Goal: Navigation & Orientation: Find specific page/section

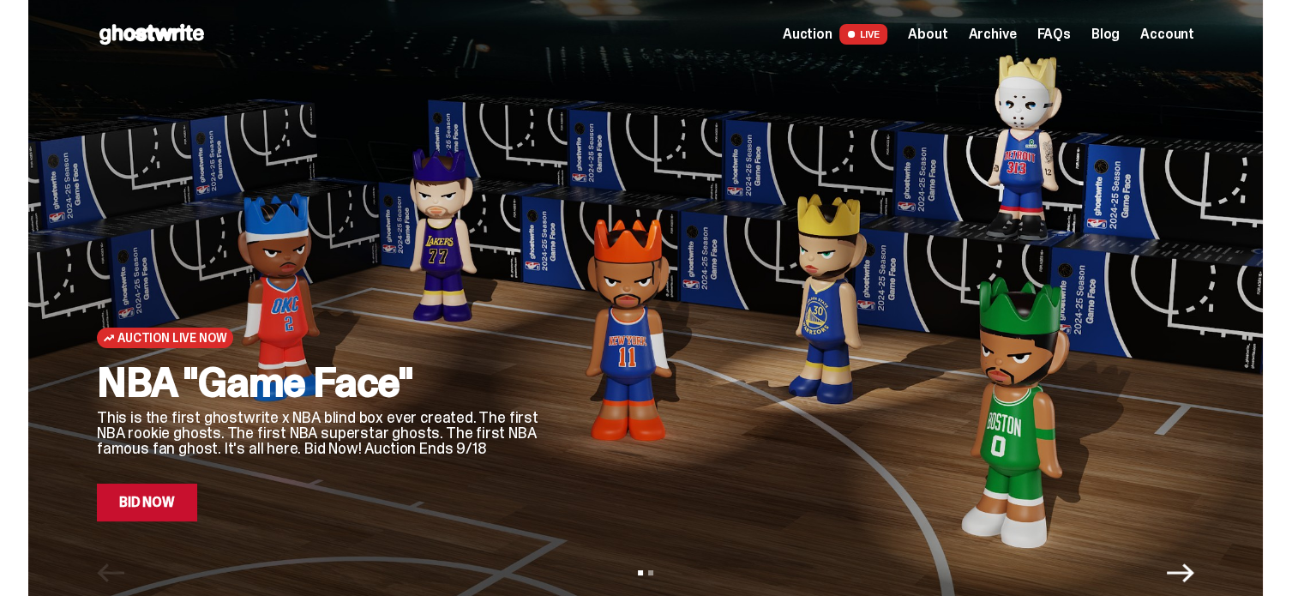
click at [1181, 41] on span "Account" at bounding box center [1167, 34] width 54 height 14
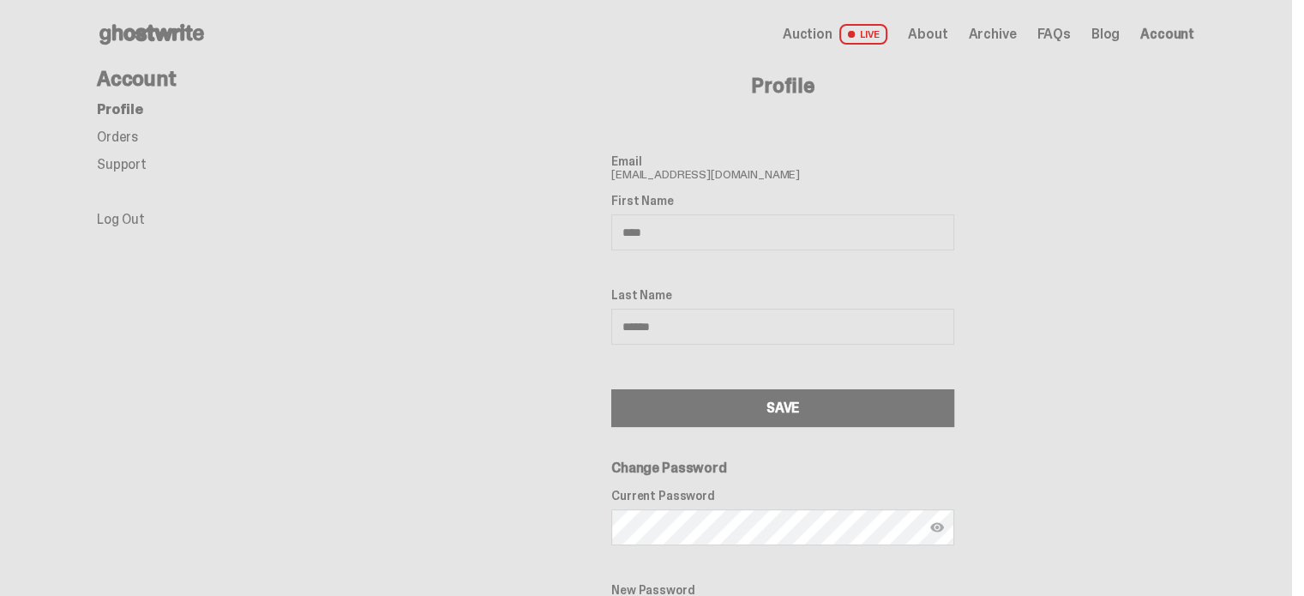
drag, startPoint x: 144, startPoint y: 136, endPoint x: 134, endPoint y: 135, distance: 10.3
click at [144, 136] on li "Orders" at bounding box center [234, 137] width 274 height 14
click at [126, 135] on link "Orders" at bounding box center [117, 137] width 41 height 18
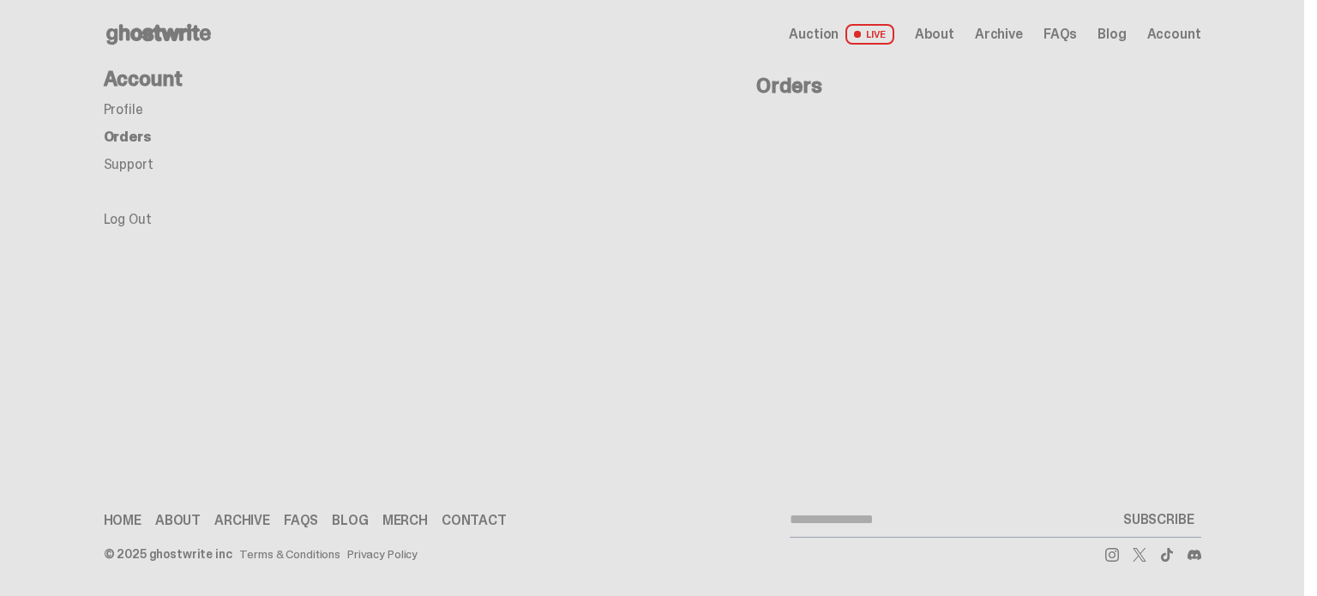
click at [816, 30] on span "Auction" at bounding box center [814, 34] width 50 height 14
